Goal: Information Seeking & Learning: Learn about a topic

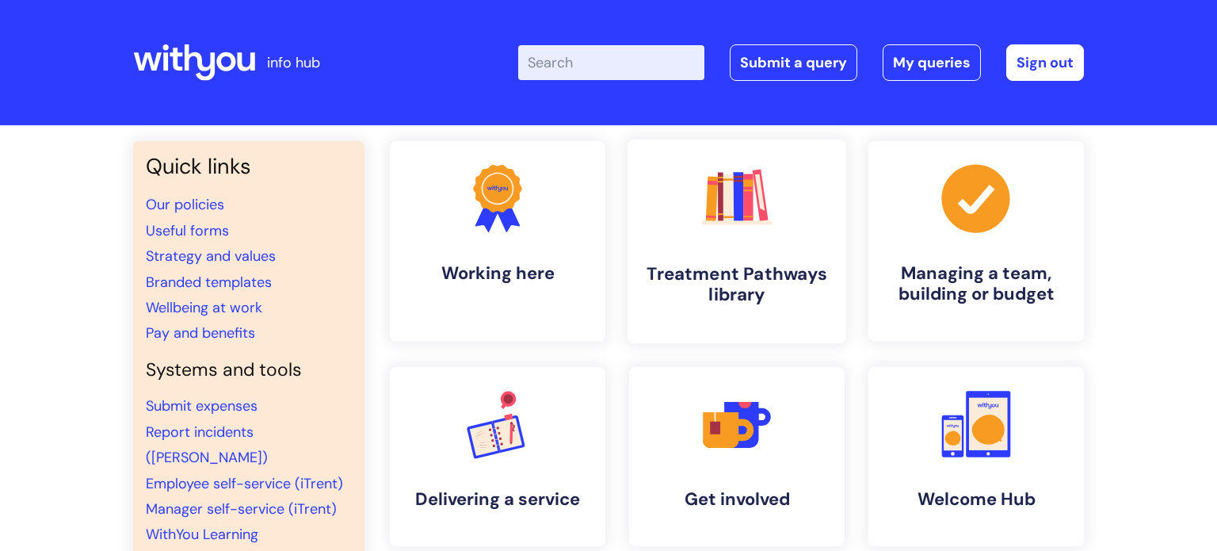
click at [783, 227] on link ".cls-1{fill:#f89b22;}.cls-1,.cls-2,.cls-3,.cls-4,.cls-5,.cls-6,.cls-7{stroke-wi…" at bounding box center [736, 241] width 219 height 204
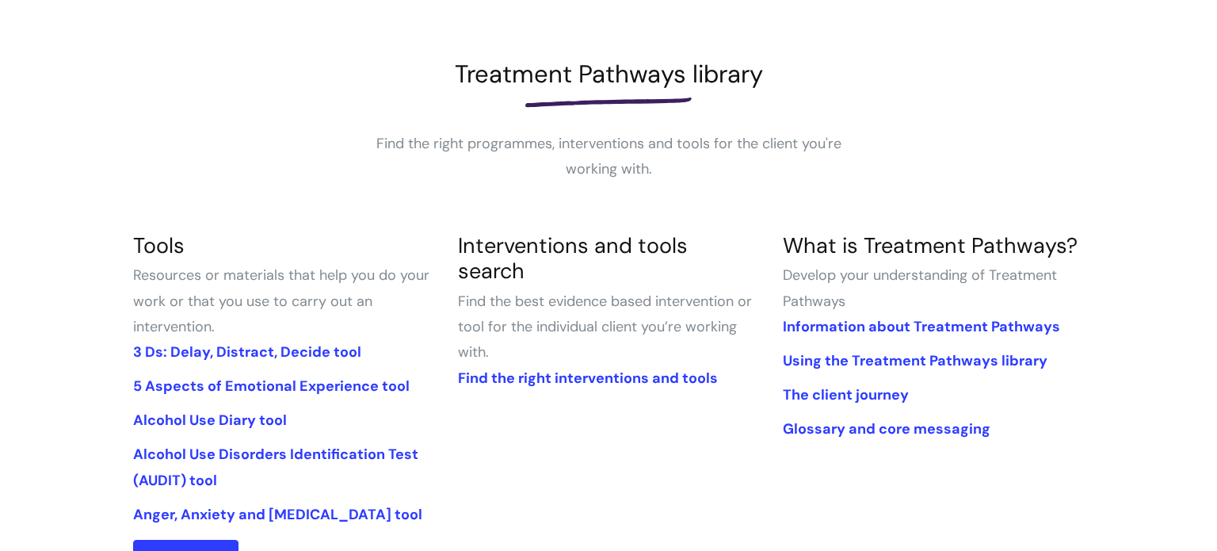
scroll to position [190, 0]
click at [893, 328] on link "Information about Treatment Pathways" at bounding box center [921, 325] width 277 height 19
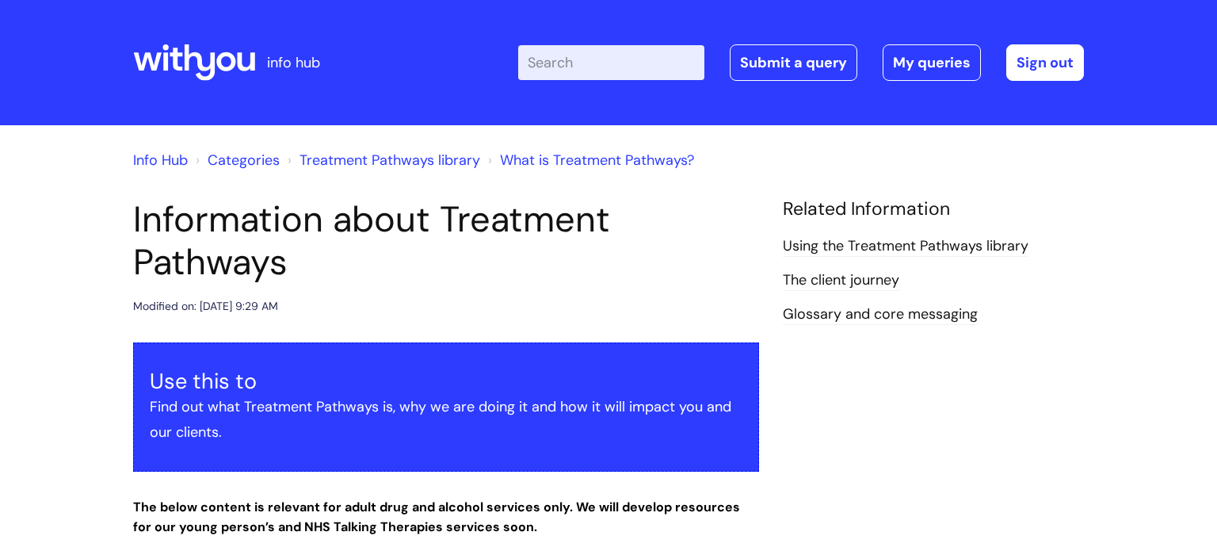
click at [839, 281] on link "The client journey" at bounding box center [841, 280] width 116 height 21
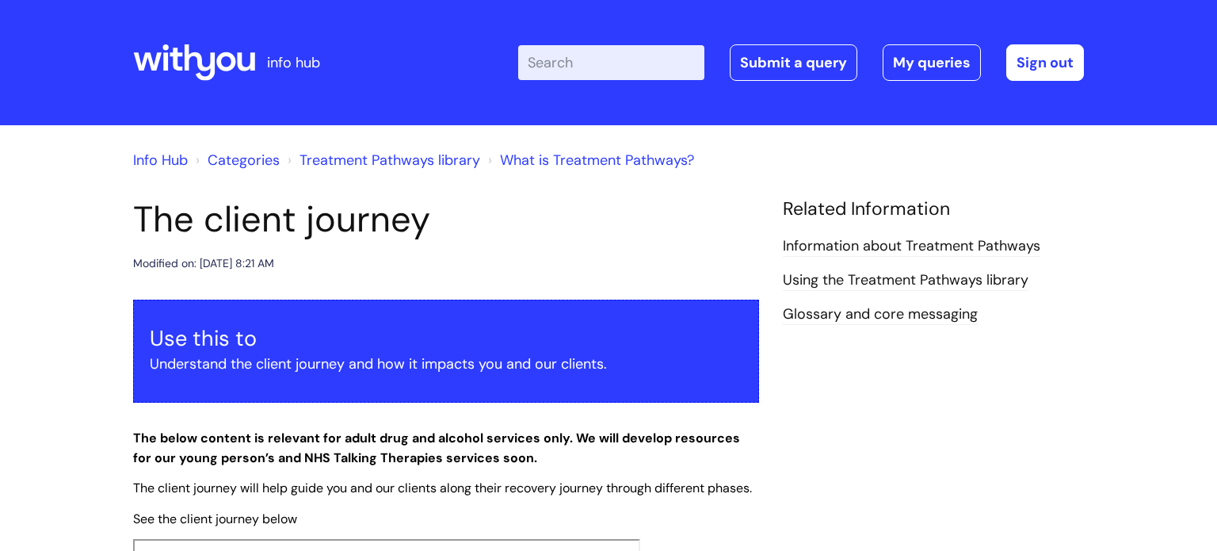
click at [135, 166] on link "Info Hub" at bounding box center [160, 160] width 55 height 19
